Goal: Task Accomplishment & Management: Complete application form

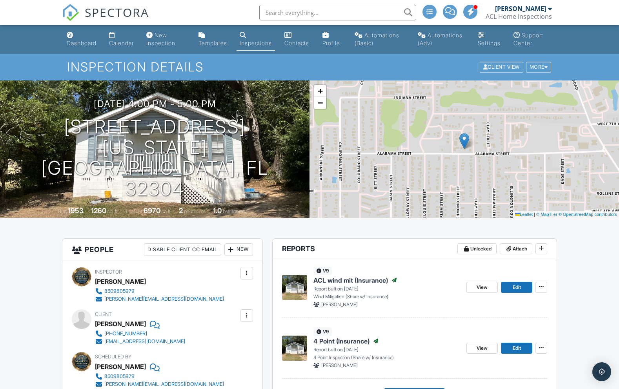
click at [259, 42] on div "Inspections" at bounding box center [256, 43] width 32 height 7
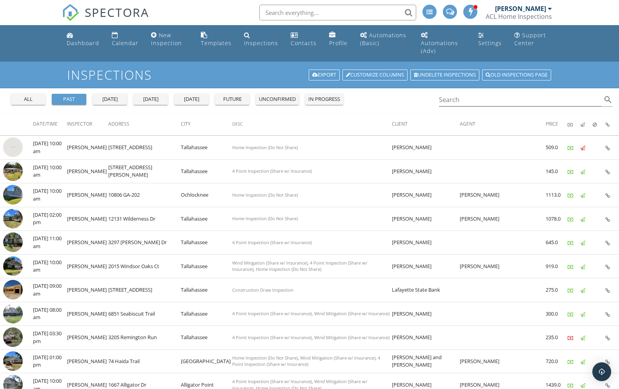
click at [153, 95] on div "[DATE]" at bounding box center [151, 99] width 28 height 8
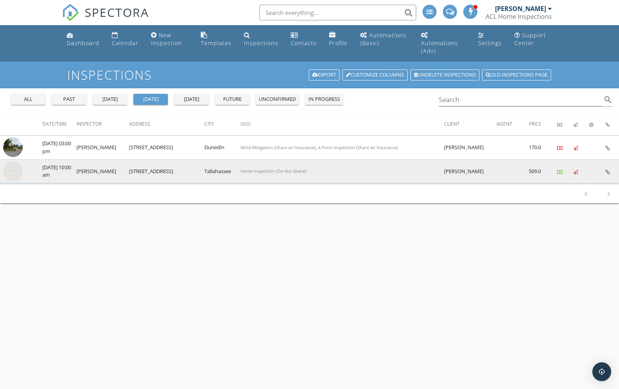
click at [15, 163] on img at bounding box center [13, 171] width 20 height 20
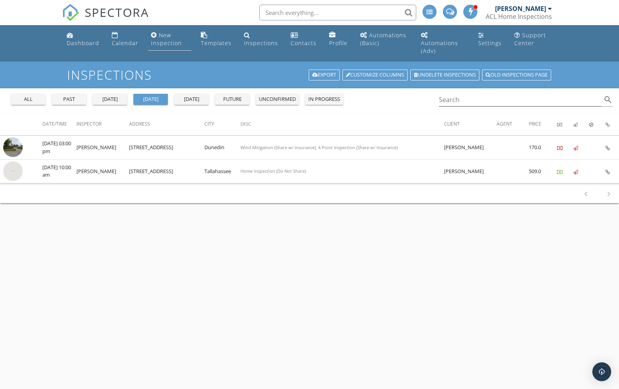
click at [173, 46] on div "New Inspection" at bounding box center [166, 38] width 31 height 15
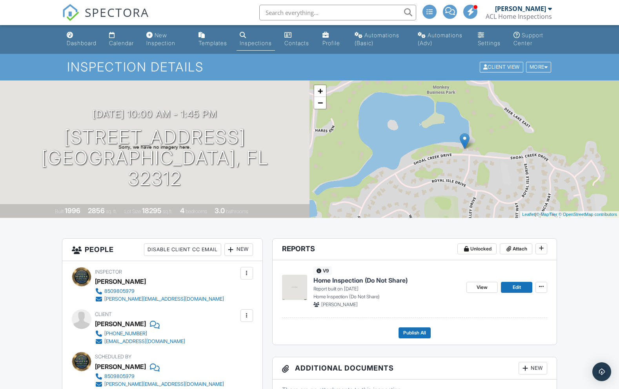
click at [296, 299] on img at bounding box center [294, 287] width 25 height 25
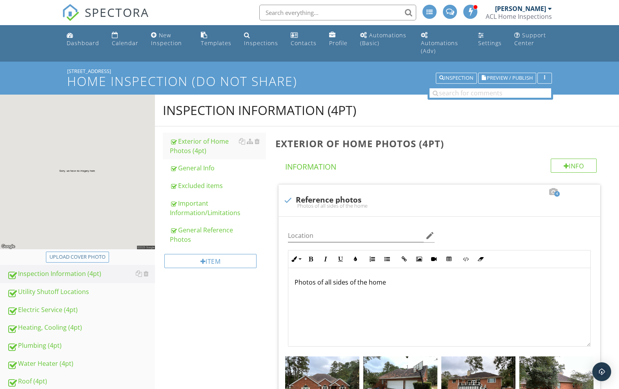
click at [100, 253] on div "Upload cover photo" at bounding box center [77, 257] width 56 height 8
type input "C:\fakepath\photo-10.jpg"
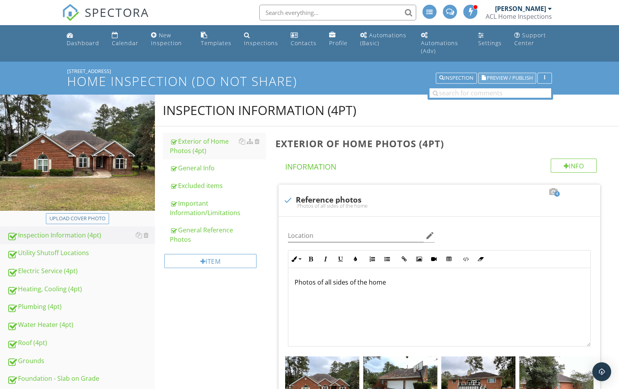
click at [503, 76] on span "Preview / Publish" at bounding box center [510, 78] width 46 height 5
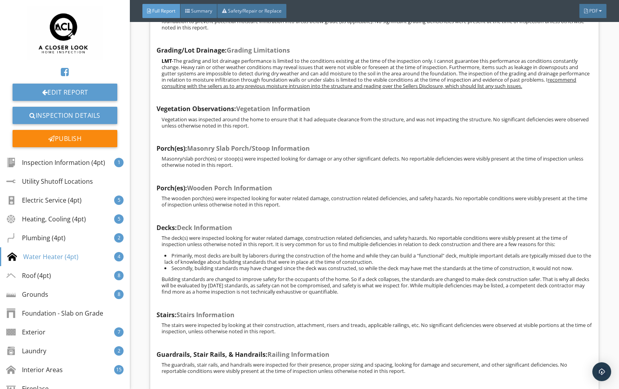
scroll to position [9080, 0]
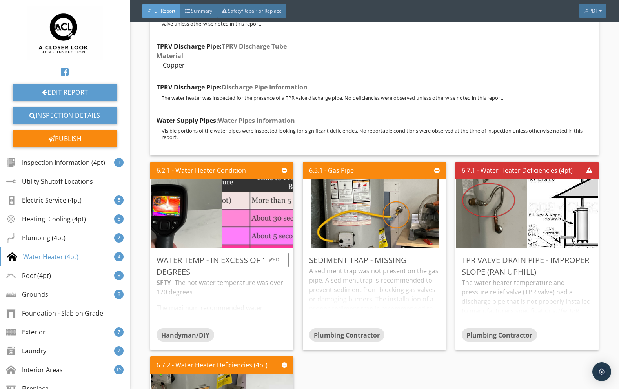
click at [274, 252] on img at bounding box center [257, 213] width 177 height 149
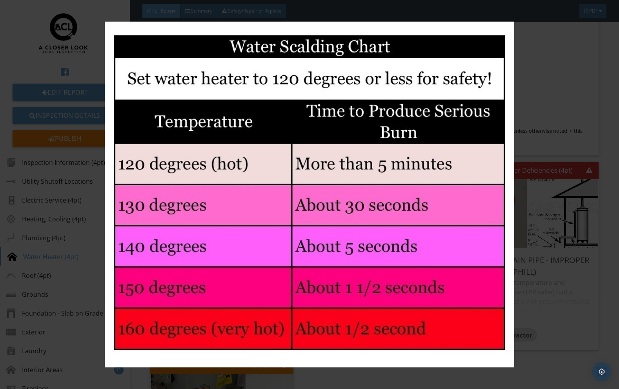
click at [597, 149] on div at bounding box center [309, 194] width 619 height 389
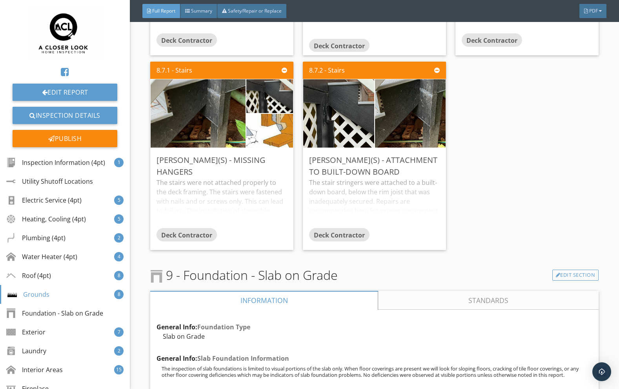
scroll to position [12659, 0]
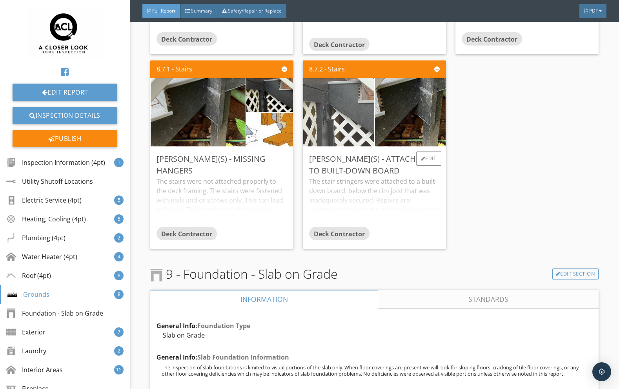
click at [352, 151] on img at bounding box center [339, 112] width 128 height 171
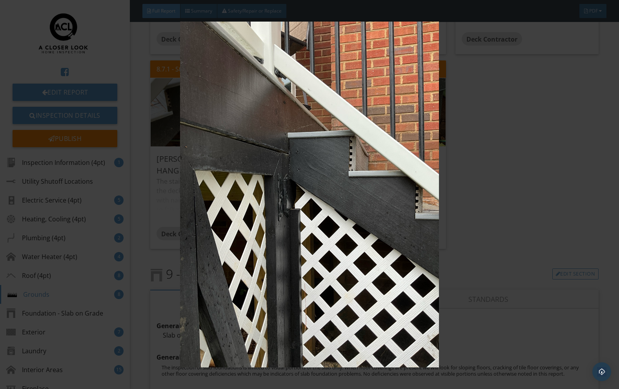
click at [500, 208] on img at bounding box center [309, 195] width 564 height 346
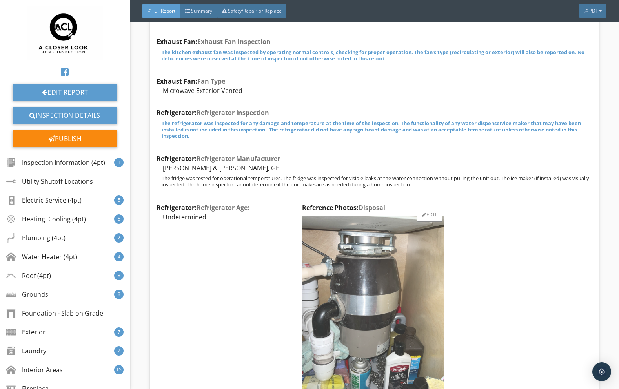
scroll to position [18282, 0]
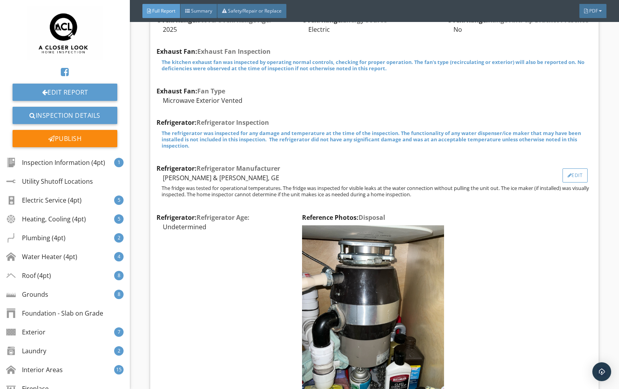
click at [573, 182] on div "Edit" at bounding box center [576, 175] width 26 height 14
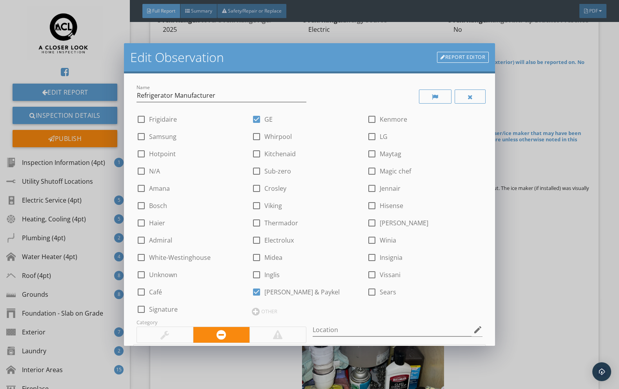
click at [257, 293] on div at bounding box center [256, 291] width 13 height 13
checkbox input "false"
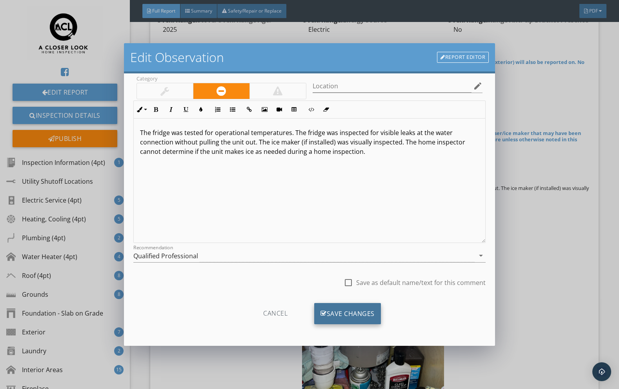
click at [352, 319] on div "Save Changes" at bounding box center [347, 313] width 67 height 21
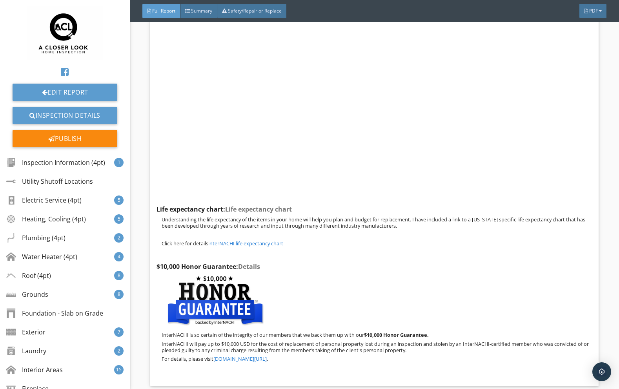
scroll to position [26610, 0]
click at [80, 115] on link "Inspection Details" at bounding box center [65, 115] width 105 height 17
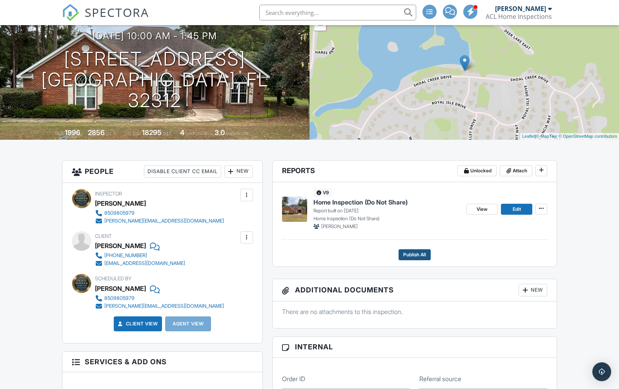
click at [416, 259] on span "Publish All" at bounding box center [414, 255] width 23 height 8
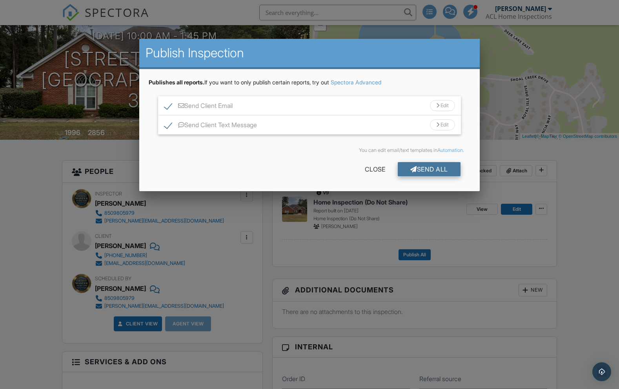
click at [414, 168] on div at bounding box center [414, 169] width 7 height 6
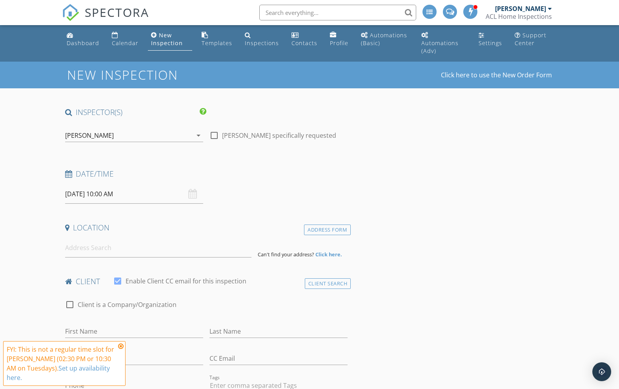
click at [94, 194] on input "[DATE] 10:00 AM" at bounding box center [134, 193] width 138 height 19
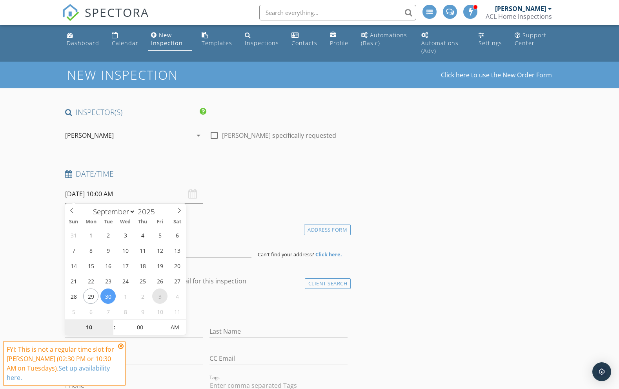
type input "[DATE] 10:00 AM"
select select "9"
click at [201, 252] on input at bounding box center [158, 247] width 186 height 19
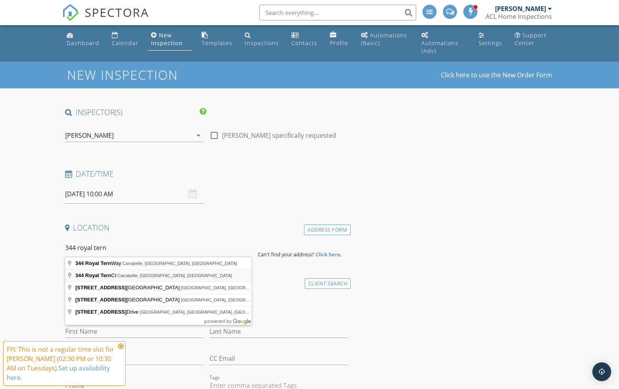
type input "344 Royal Tern Ct, Carrabelle, FL, USA"
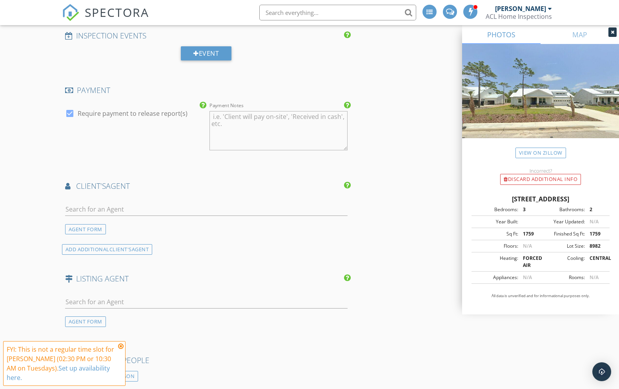
scroll to position [783, 0]
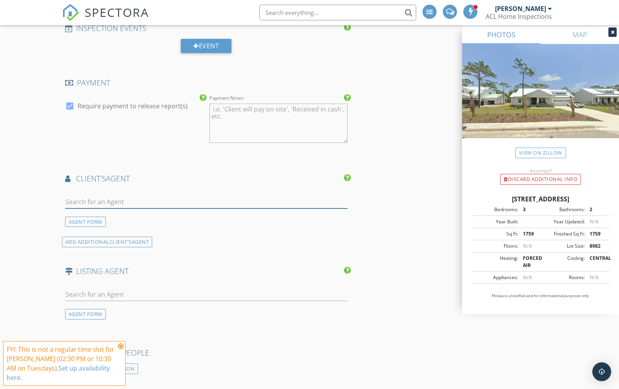
click at [159, 199] on input "text" at bounding box center [206, 201] width 283 height 13
type input "ether"
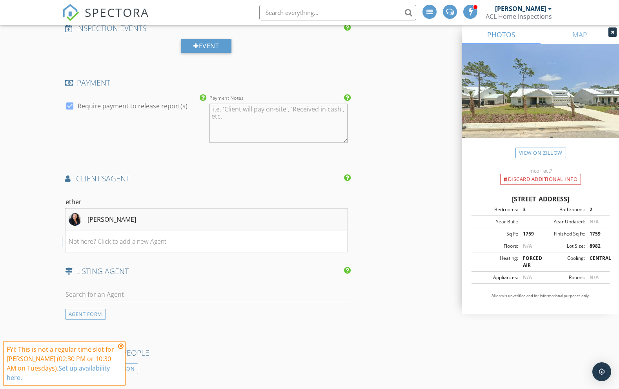
click at [146, 214] on li "Jackie Etheridge" at bounding box center [207, 219] width 282 height 22
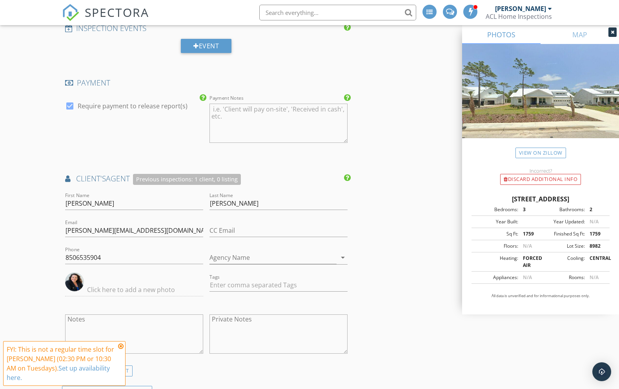
drag, startPoint x: 476, startPoint y: 199, endPoint x: 608, endPoint y: 198, distance: 132.7
click at [608, 198] on div "344 Royal Tern Ct, Carrabelle FL 32322" at bounding box center [541, 198] width 138 height 9
copy div "344 Royal Tern Ct, Carrabelle FL 32322"
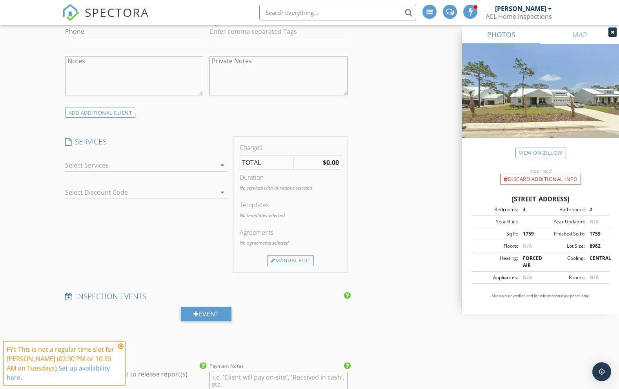
scroll to position [492, 0]
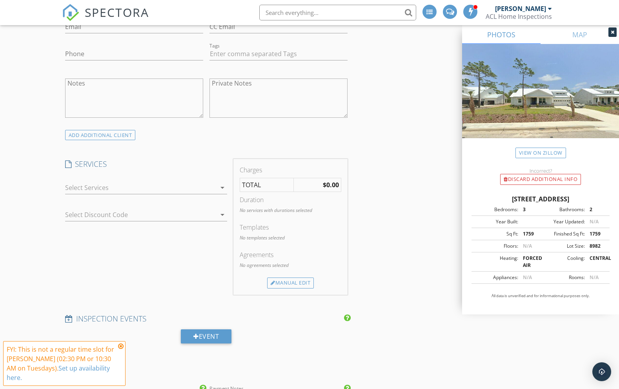
click at [148, 190] on div at bounding box center [140, 187] width 151 height 13
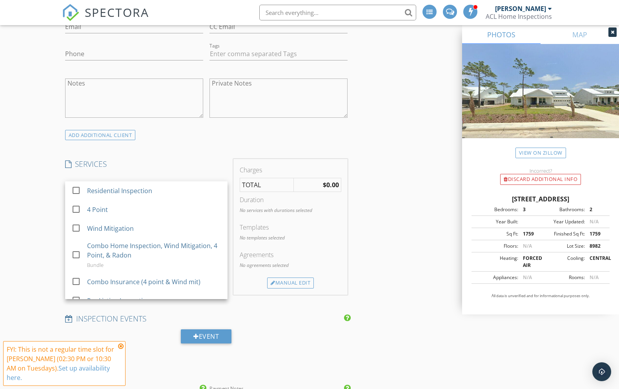
click at [148, 190] on div "Residential Inspection" at bounding box center [119, 190] width 65 height 9
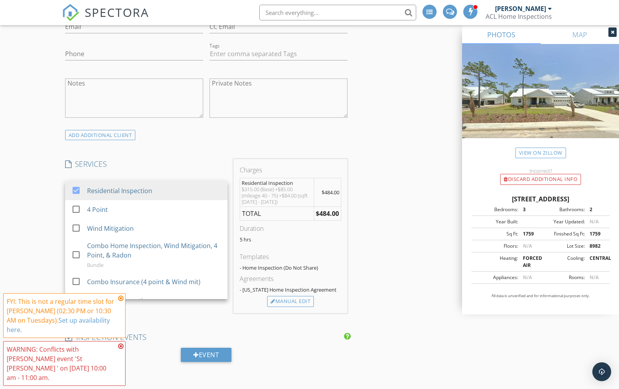
click at [159, 163] on h4 "SERVICES" at bounding box center [146, 164] width 162 height 10
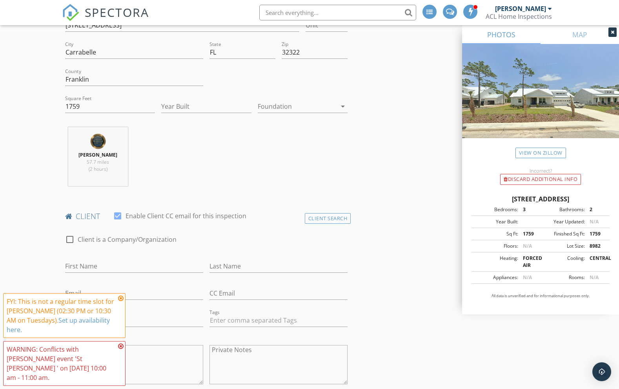
scroll to position [218, 0]
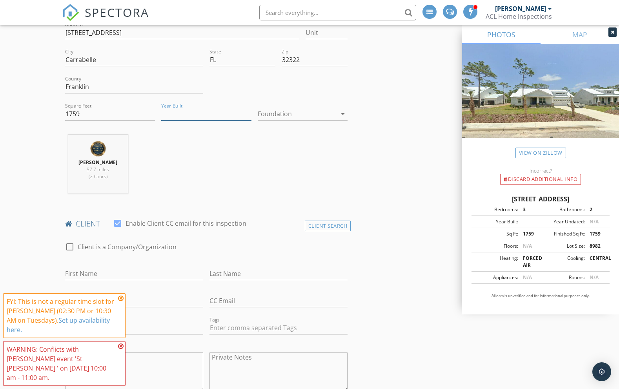
click at [188, 113] on input "Year Built" at bounding box center [206, 114] width 90 height 13
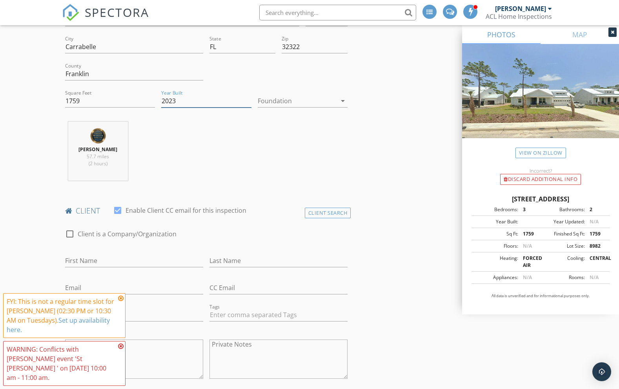
scroll to position [242, 0]
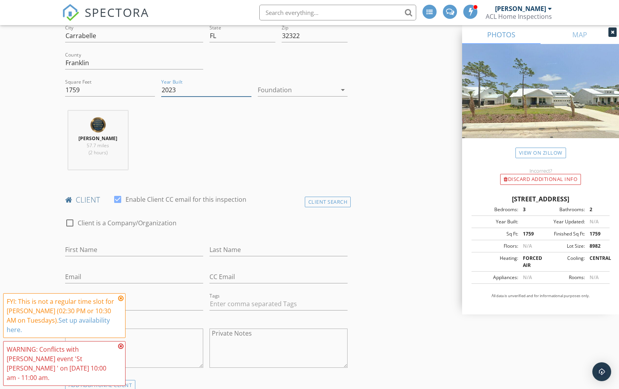
type input "2023"
click at [279, 90] on div at bounding box center [297, 90] width 79 height 13
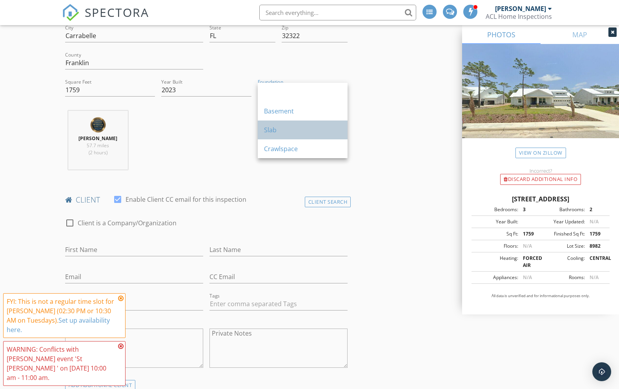
click at [277, 132] on div "Slab" at bounding box center [302, 129] width 77 height 9
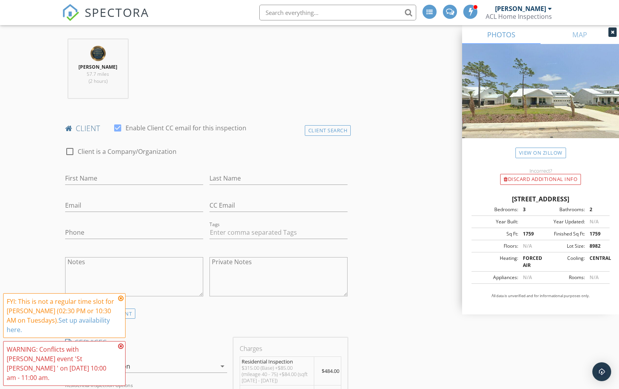
scroll to position [320, 0]
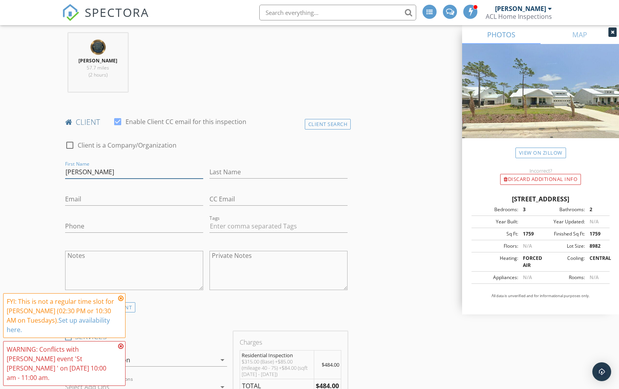
type input "[PERSON_NAME]"
click at [213, 172] on input "Pichard" at bounding box center [279, 172] width 138 height 13
type input "[PERSON_NAME]"
paste input "Prichardga@yahoo.com"
type input "Prichardga@yahoo.com"
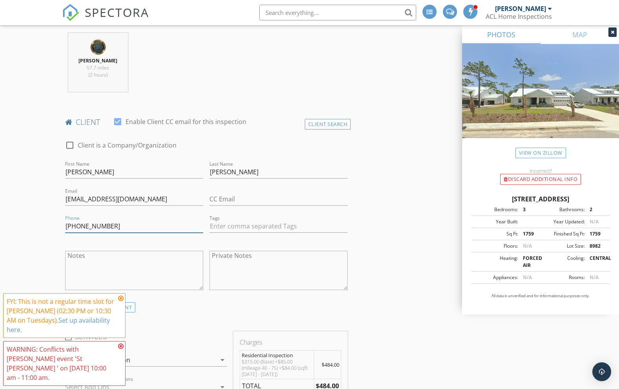
type input "404-432-7937"
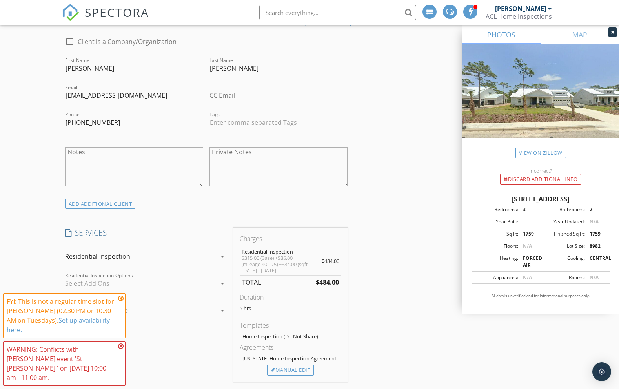
scroll to position [431, 0]
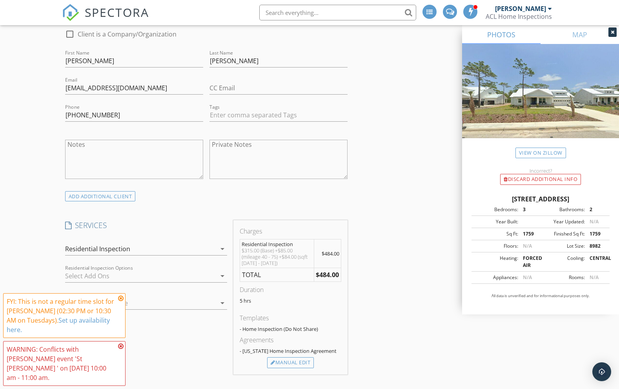
click at [120, 349] on icon at bounding box center [120, 346] width 5 height 6
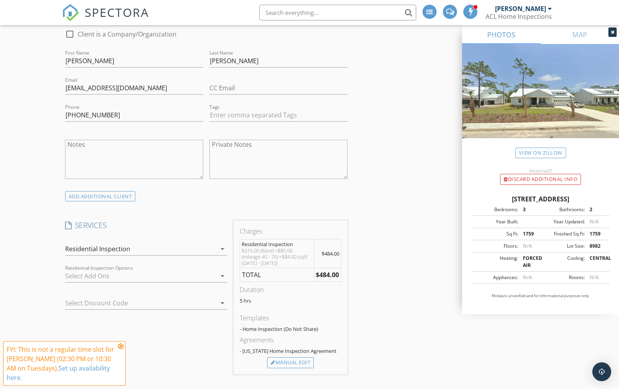
click at [121, 346] on icon at bounding box center [120, 346] width 5 height 6
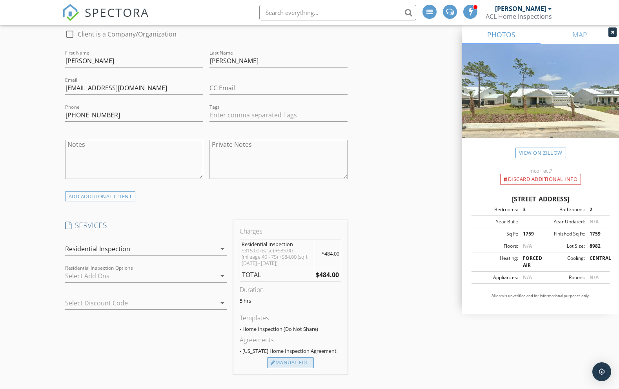
click at [303, 363] on div "Manual Edit" at bounding box center [290, 362] width 47 height 11
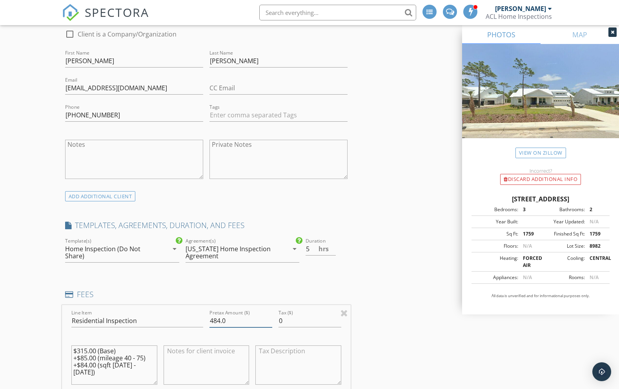
click at [220, 321] on input "484.0" at bounding box center [241, 320] width 63 height 13
type input "499.0"
click at [87, 350] on textarea "$315.00 (Base) +$85.00 (mileage 40 - 75) +$84.00 (sqft 1000 - 2000)" at bounding box center [114, 364] width 86 height 39
click at [166, 295] on h4 "FEES" at bounding box center [206, 294] width 283 height 10
click at [87, 366] on textarea "$329.00 (Base) +$85.00 (mileage 40 - 75) +$84.00 (sqft 1000 - 2000)" at bounding box center [114, 364] width 86 height 39
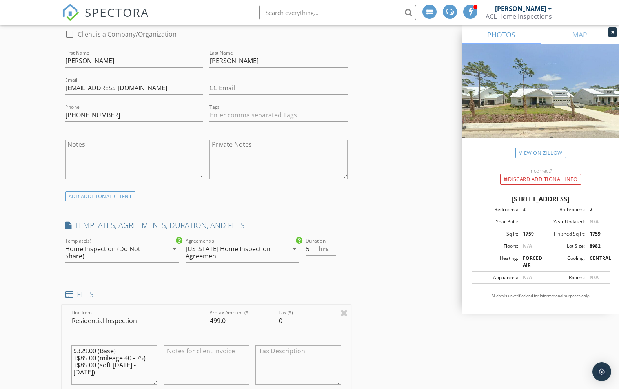
type textarea "$329.00 (Base) +$85.00 (mileage 40 - 75) +$85.00 (sqft 1000 - 2000)"
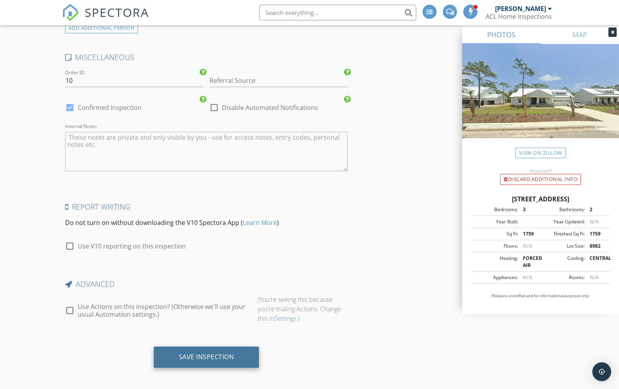
scroll to position [1365, 0]
click at [203, 355] on div "Save Inspection" at bounding box center [206, 358] width 55 height 8
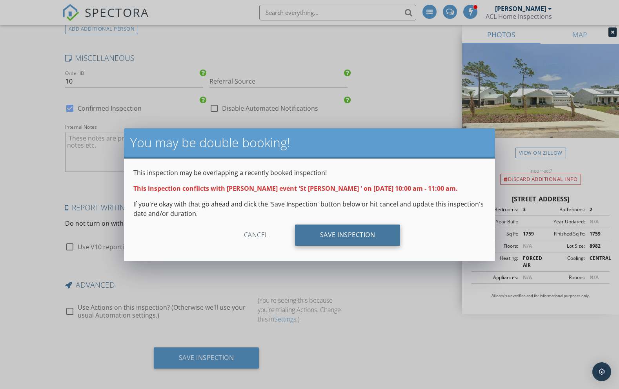
click at [345, 235] on div "Save Inspection" at bounding box center [348, 234] width 106 height 21
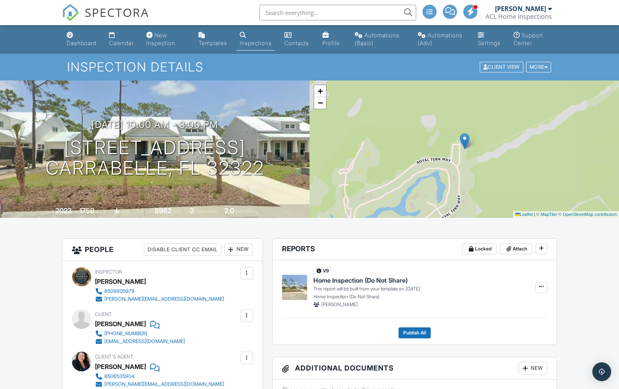
click at [250, 44] on div "Inspections" at bounding box center [256, 43] width 32 height 7
